Goal: Contribute content: Add original content to the website for others to see

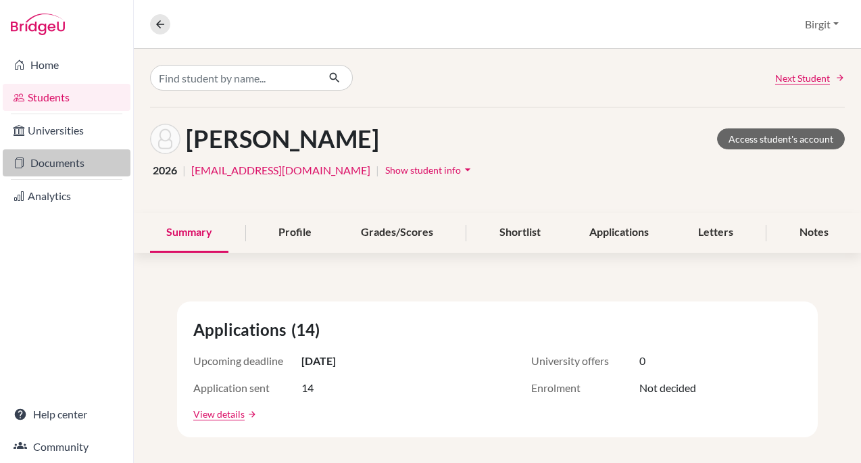
click at [47, 166] on link "Documents" at bounding box center [67, 162] width 128 height 27
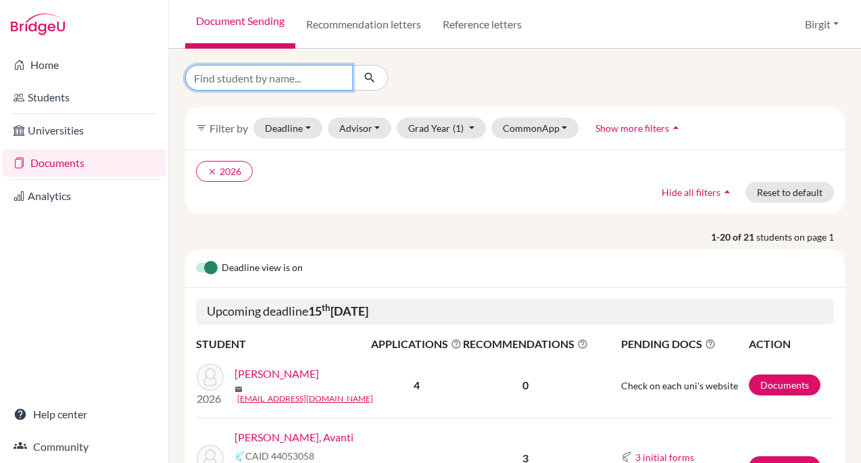
click at [299, 80] on input "Find student by name..." at bounding box center [269, 78] width 168 height 26
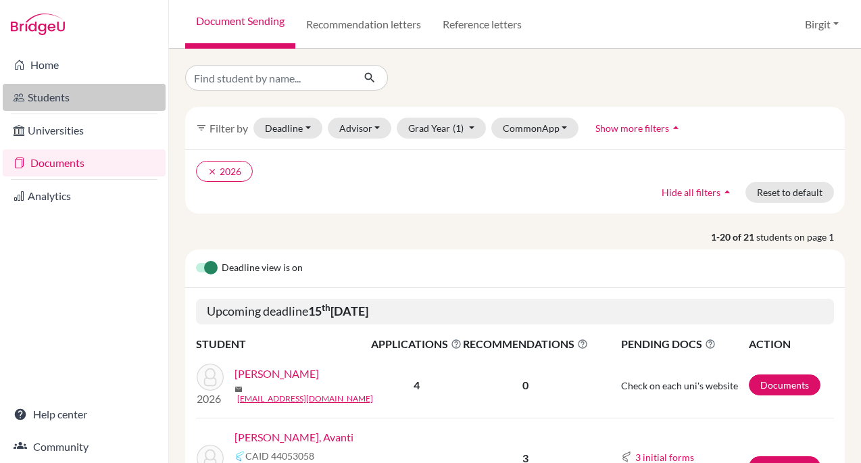
click at [65, 88] on link "Students" at bounding box center [84, 97] width 163 height 27
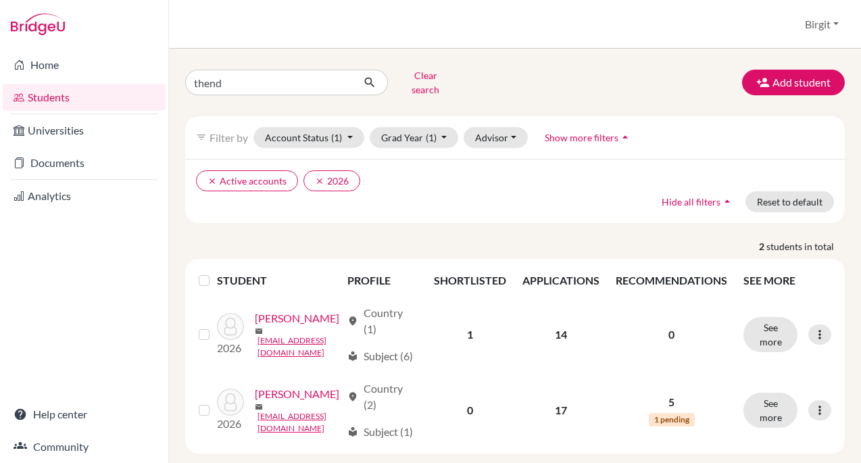
type input "thendo"
click button "submit" at bounding box center [370, 83] width 36 height 26
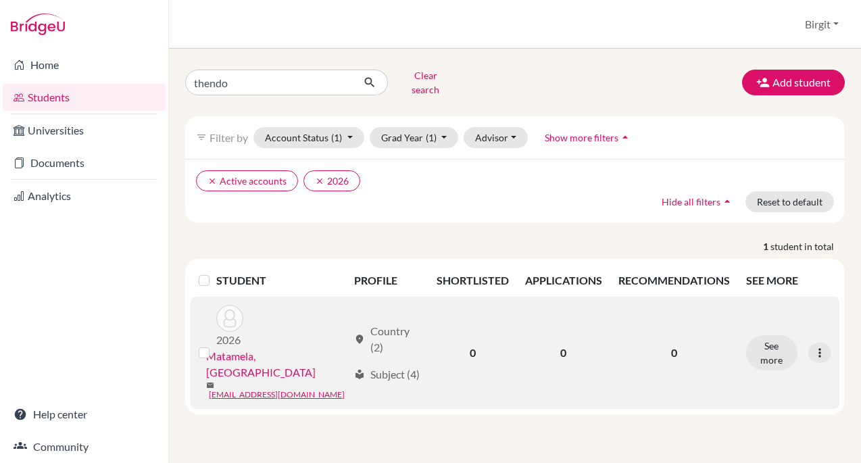
click at [240, 348] on link "Matamela, Thendo" at bounding box center [276, 364] width 141 height 32
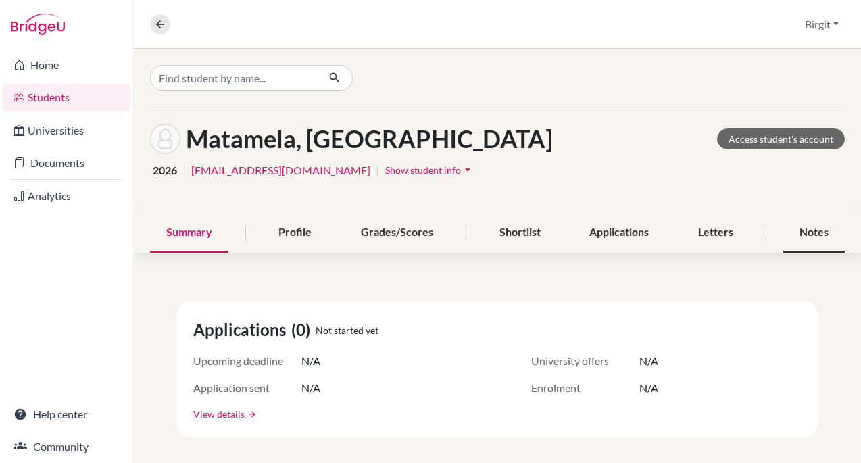
click at [809, 232] on div "Notes" at bounding box center [813, 233] width 61 height 40
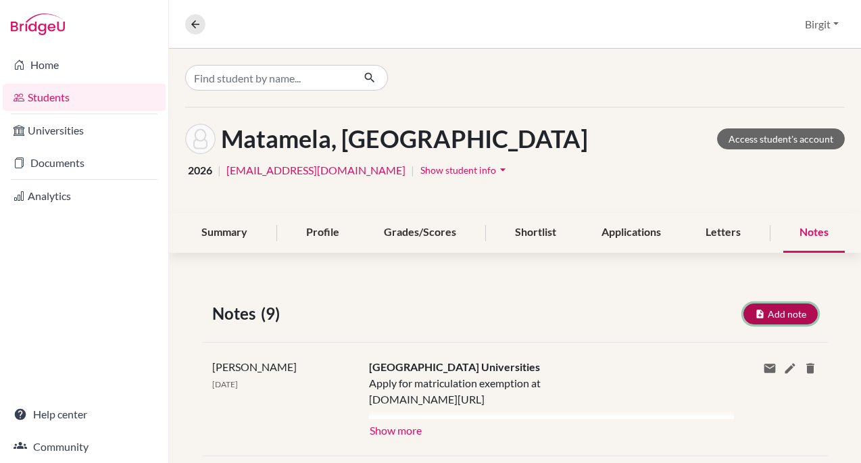
click at [775, 314] on button "Add note" at bounding box center [780, 313] width 74 height 21
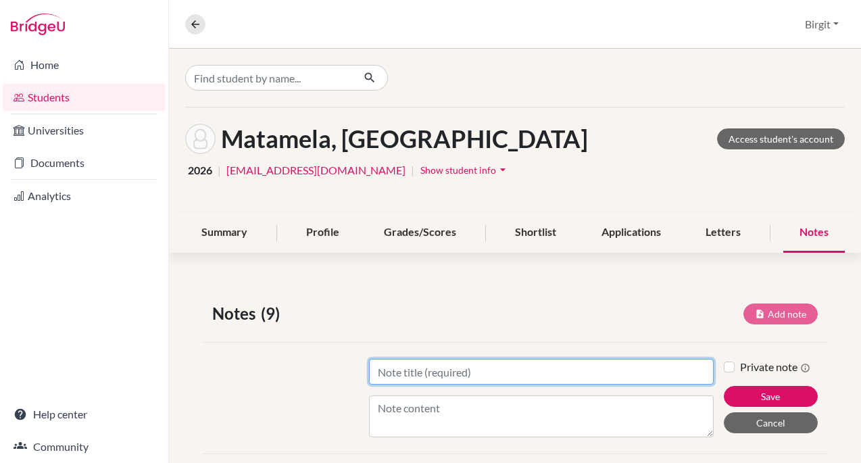
click at [447, 370] on input "Title" at bounding box center [541, 372] width 345 height 26
type input "Other Universities"
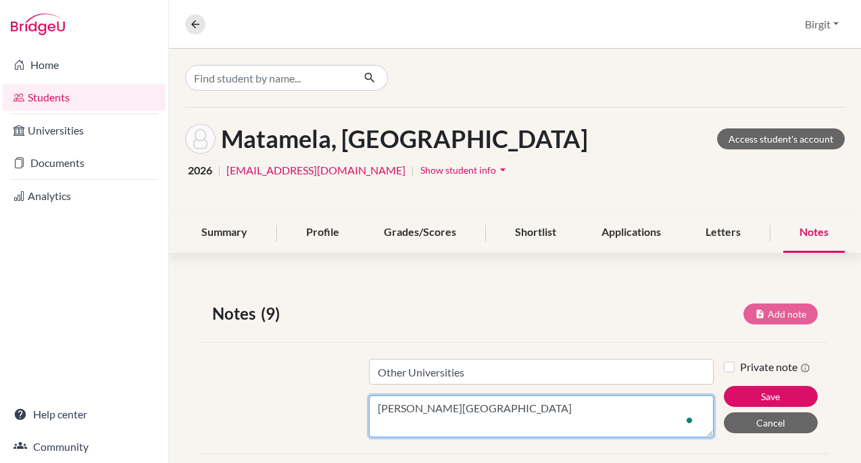
paste textarea "https://www.jku.at/en/degree-programs/types-of-degree-programs/bachelors-and-di…"
click at [509, 412] on textarea "Johannes Kepler University https://www.jku.at/en/degree-programs/types-of-degre…" at bounding box center [541, 416] width 345 height 42
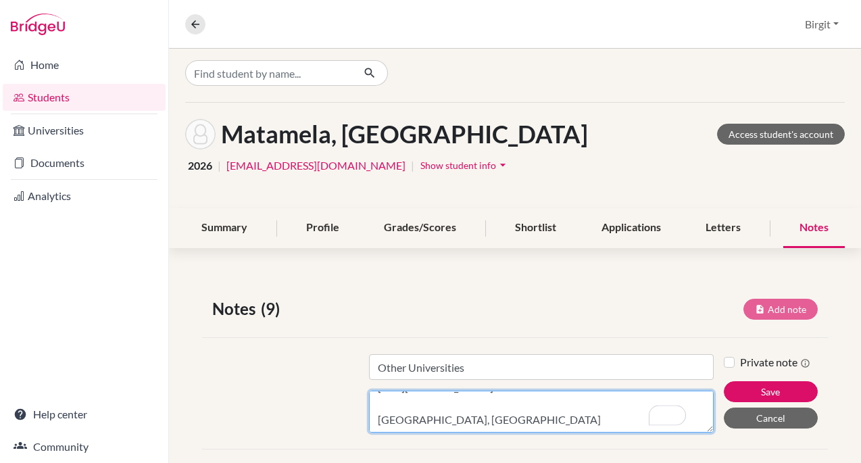
scroll to position [5, 0]
click at [550, 422] on textarea "Johannes Kepler University, Linz, Austria https://www.jku.at/en/degree-programs…" at bounding box center [541, 411] width 345 height 42
paste textarea "https://www.utwente.nl/en/education/bachelor/programmes/business-information-te…"
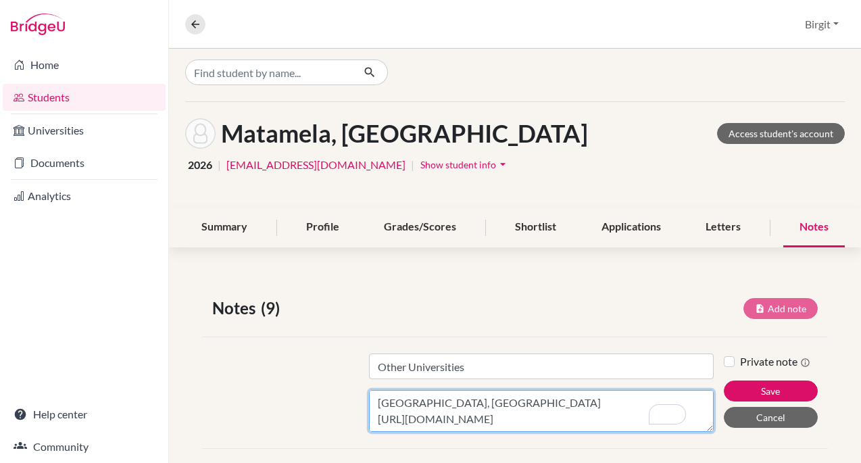
paste textarea "https://www.utwente.nl/en/education/bachelor/programmes/technical-computer-scie…"
type textarea "Johannes Kepler University, Linz, Austria https://www.jku.at/en/degree-programs…"
